Goal: Information Seeking & Learning: Learn about a topic

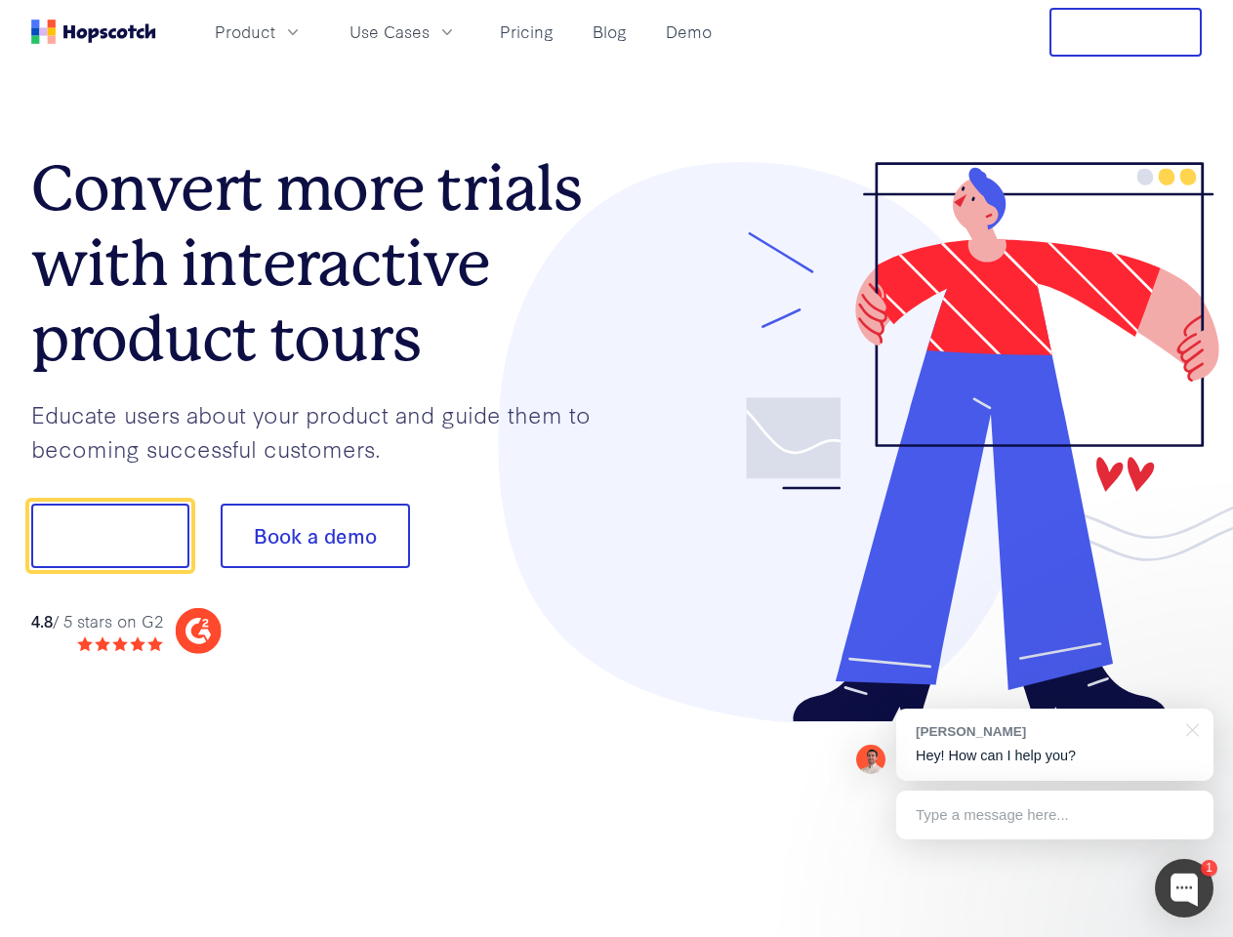
click at [617, 469] on div at bounding box center [910, 442] width 586 height 561
click at [275, 31] on span "Product" at bounding box center [245, 32] width 61 height 24
click at [430, 31] on span "Use Cases" at bounding box center [390, 32] width 80 height 24
click at [1126, 32] on button "Free Trial" at bounding box center [1126, 32] width 152 height 49
click at [109, 536] on button "Show me!" at bounding box center [110, 536] width 158 height 64
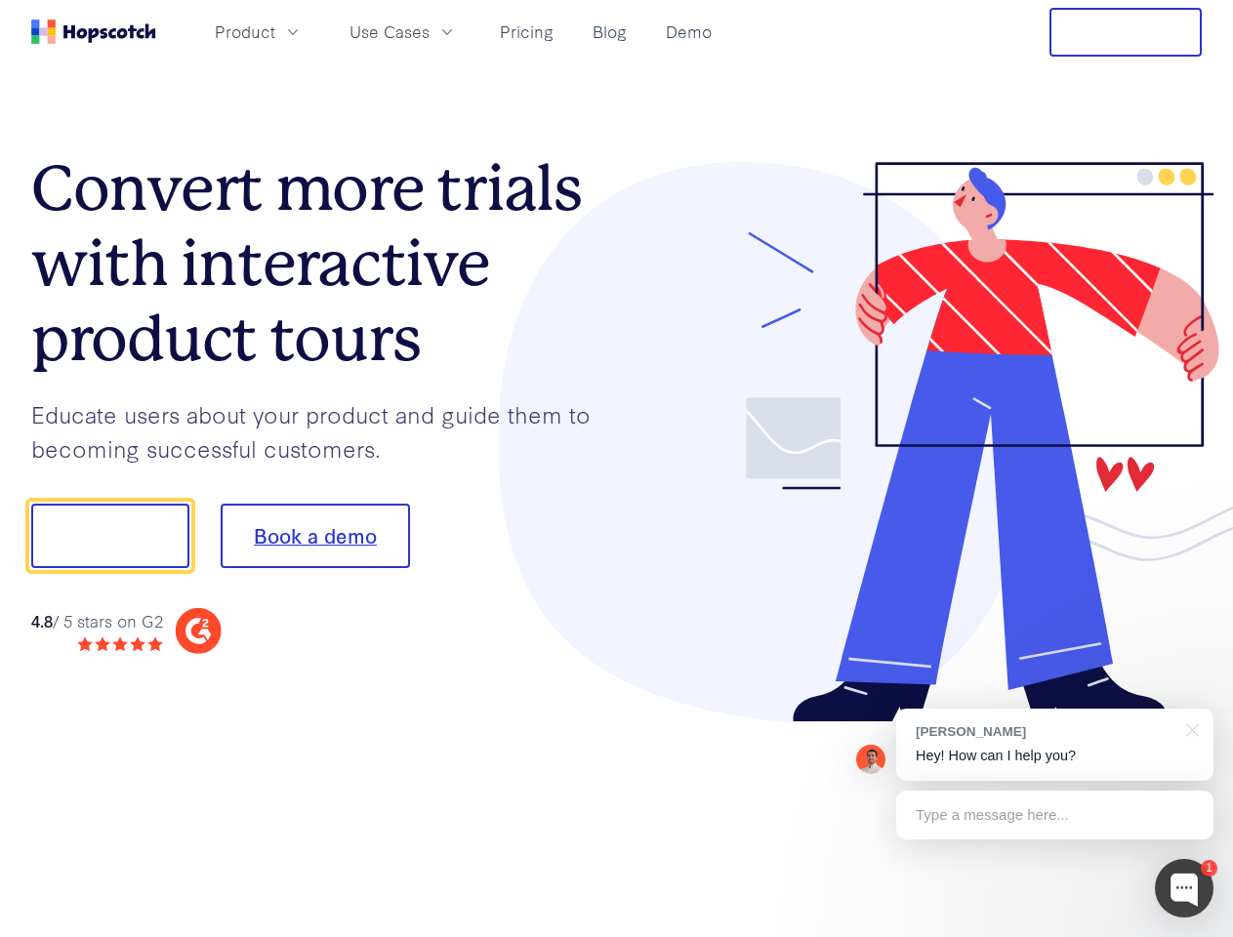
click at [314, 536] on button "Book a demo" at bounding box center [315, 536] width 189 height 64
click at [1184, 889] on div at bounding box center [1184, 888] width 59 height 59
click at [1055, 745] on div "[PERSON_NAME] Hey! How can I help you?" at bounding box center [1054, 745] width 317 height 72
click at [1189, 728] on div at bounding box center [1031, 533] width 366 height 651
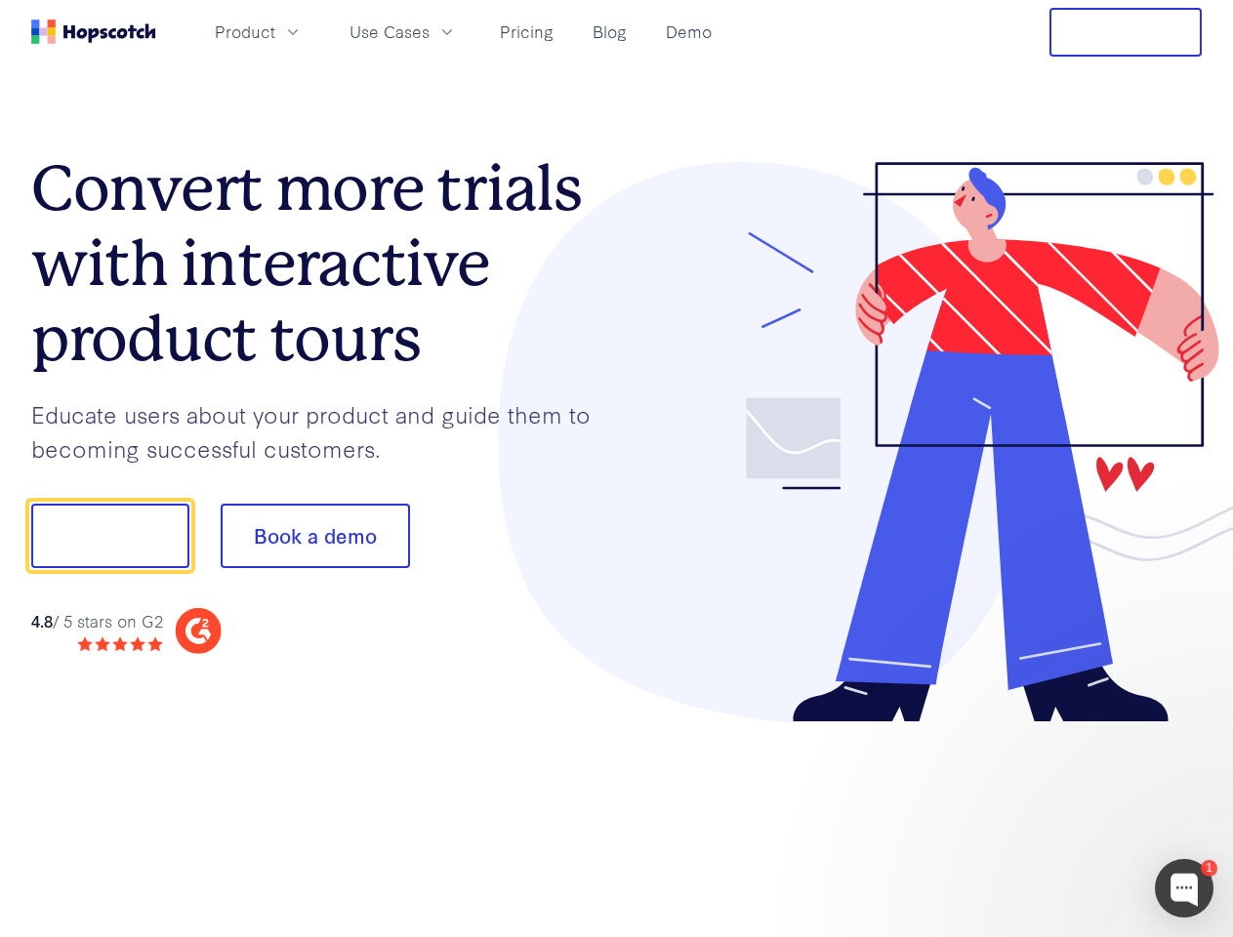
click at [1055, 815] on div at bounding box center [1031, 665] width 366 height 390
